Goal: Task Accomplishment & Management: Manage account settings

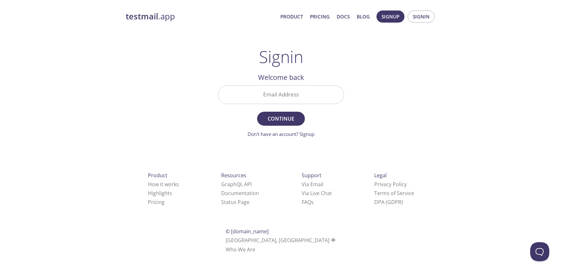
click at [260, 91] on input "Email Address" at bounding box center [280, 95] width 125 height 18
type input "[PERSON_NAME][EMAIL_ADDRESS][DOMAIN_NAME]"
click at [291, 120] on span "Continue" at bounding box center [281, 118] width 34 height 9
click at [283, 94] on input "Signin Security Code" at bounding box center [280, 95] width 125 height 18
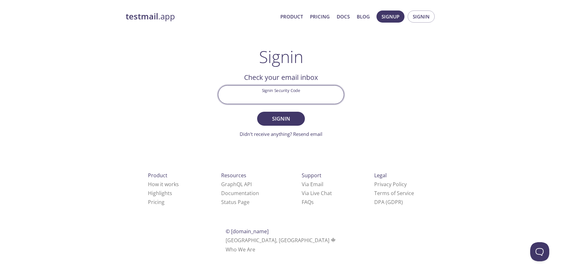
paste input "39JTVRA"
type input "39JTVRA"
click at [293, 121] on span "Signin" at bounding box center [281, 118] width 34 height 9
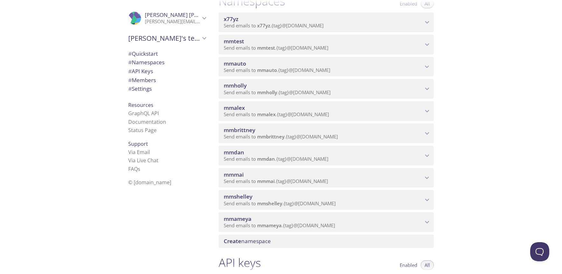
scroll to position [87, 0]
click at [324, 162] on p "Send emails to mmdan . {tag} @[DOMAIN_NAME]" at bounding box center [323, 159] width 199 height 6
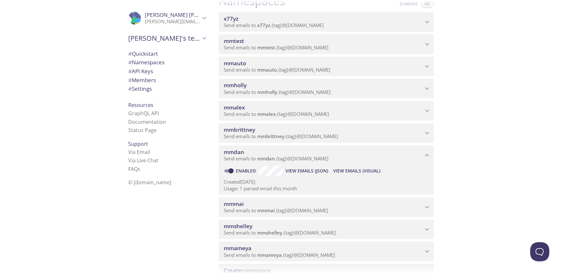
click at [345, 170] on span "View Emails (Visual)" at bounding box center [356, 171] width 47 height 8
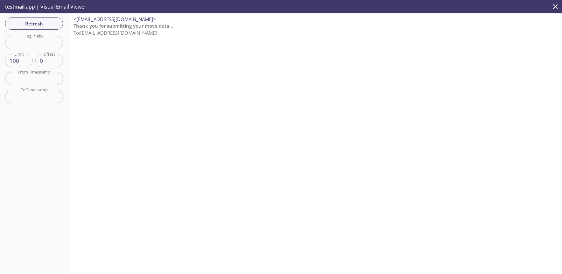
click at [94, 30] on span "To: [EMAIL_ADDRESS][DOMAIN_NAME]" at bounding box center [114, 33] width 83 height 6
